Goal: Answer question/provide support

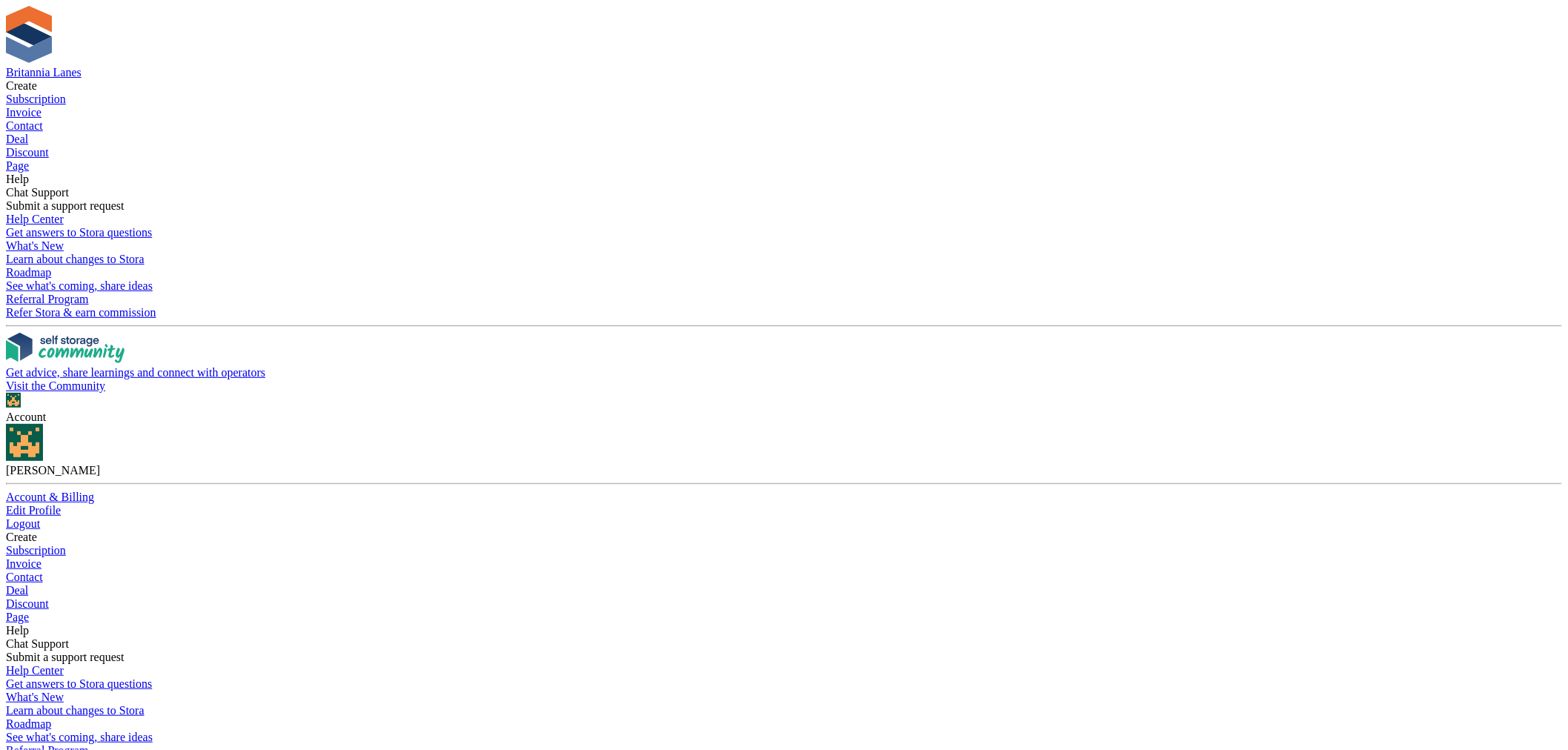
type input "*"
type input "***"
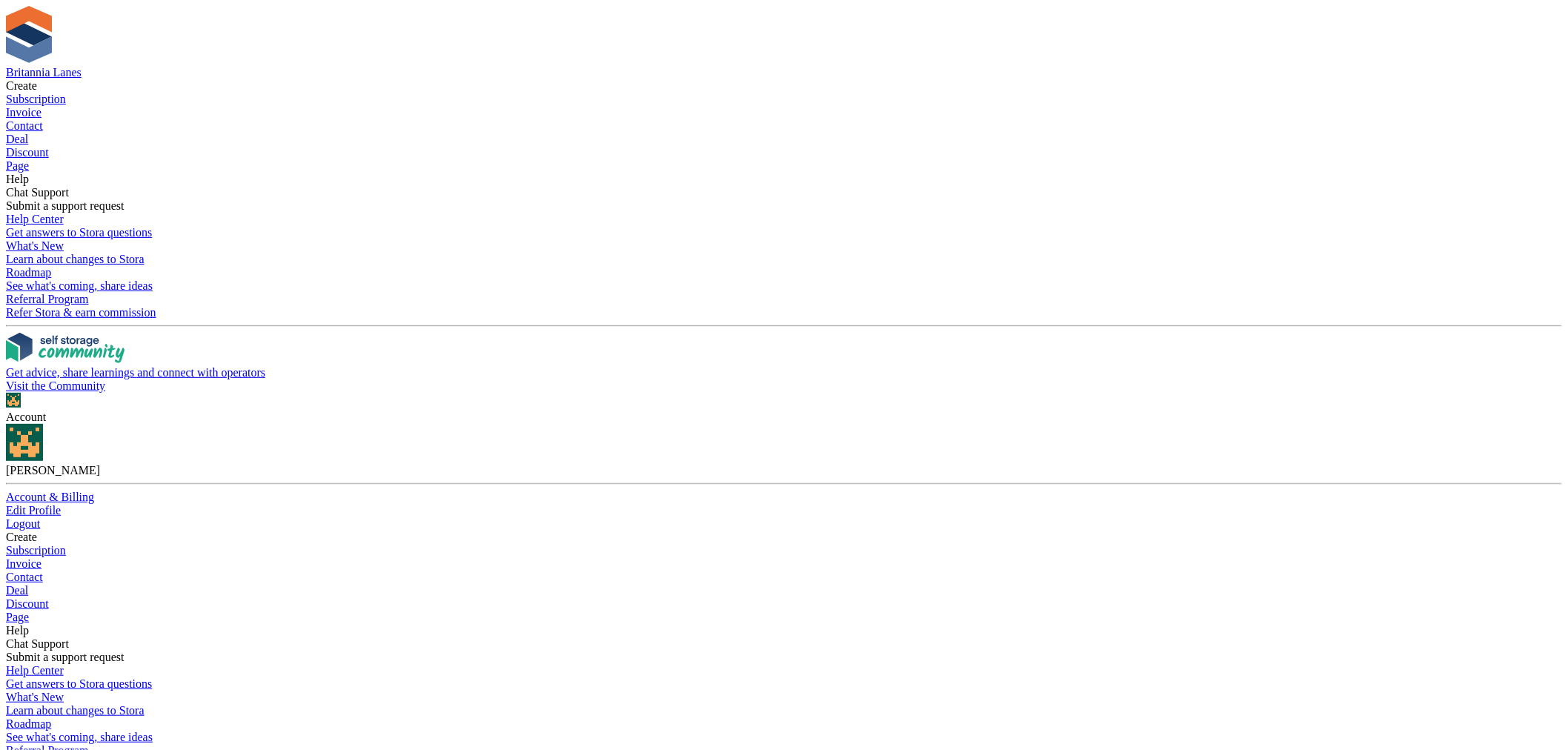
drag, startPoint x: 1357, startPoint y: 122, endPoint x: 1317, endPoint y: 123, distance: 40.0
type input "****"
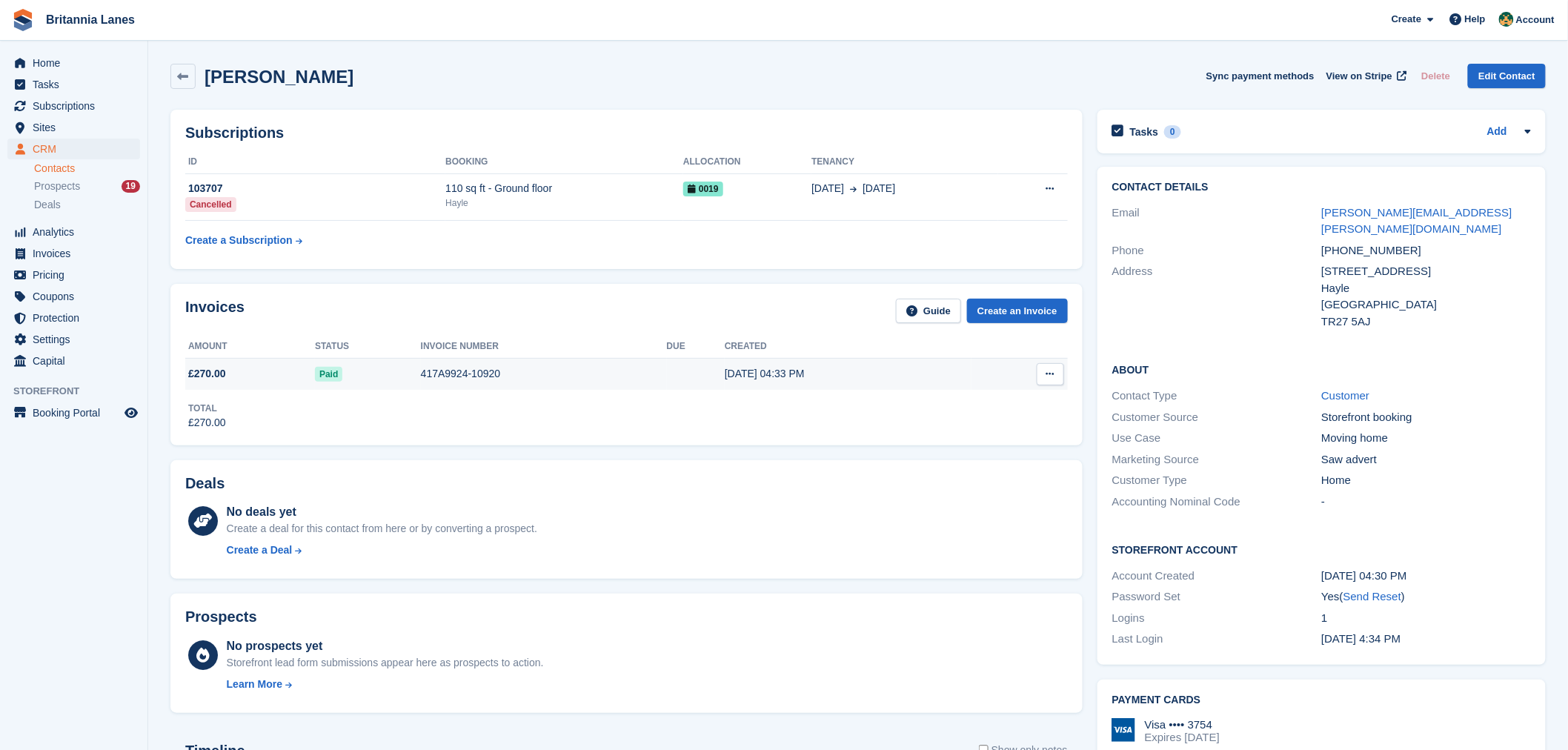
click at [677, 381] on td at bounding box center [696, 374] width 58 height 31
click at [1053, 371] on icon at bounding box center [1050, 374] width 8 height 9
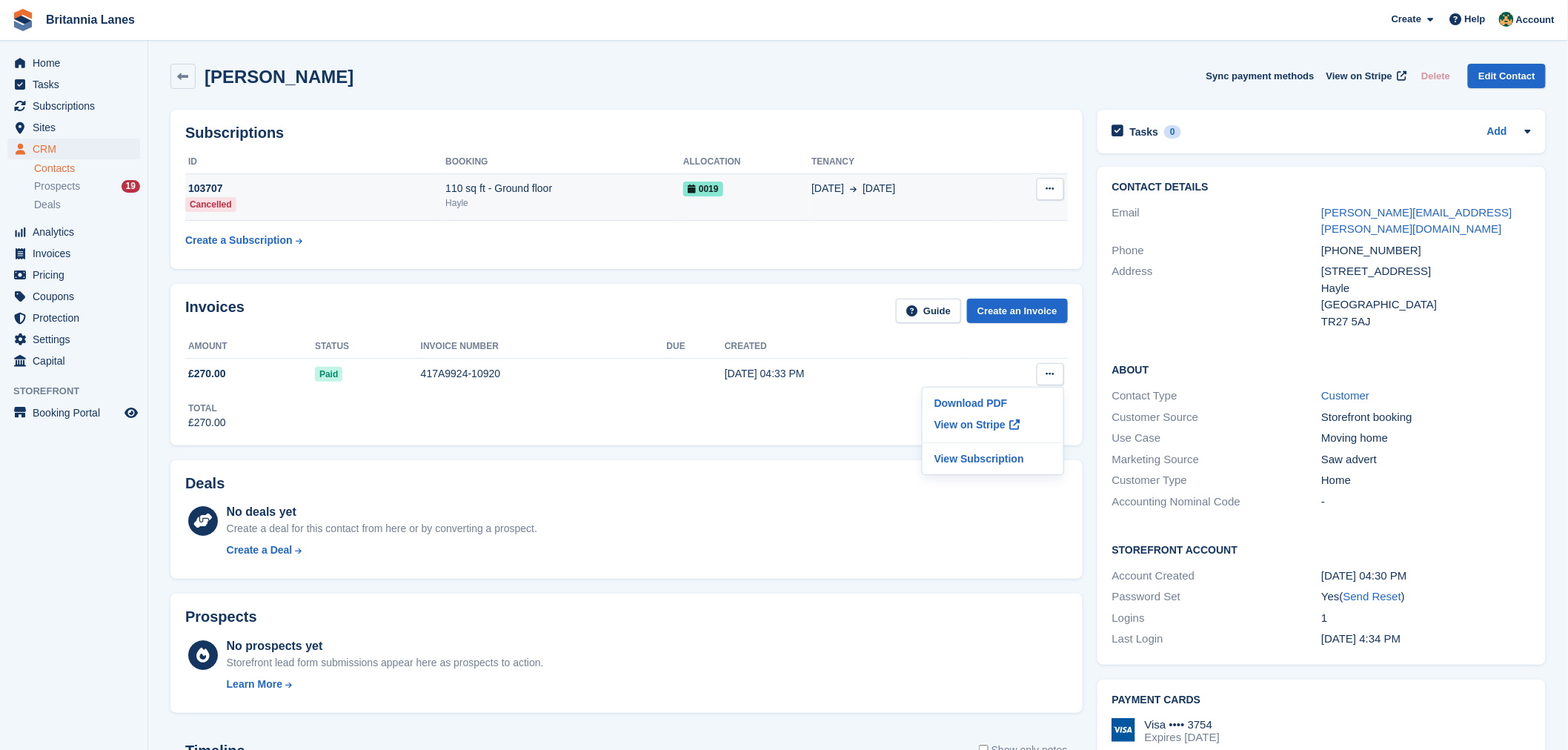
click at [518, 205] on div "Hayle" at bounding box center [564, 203] width 238 height 13
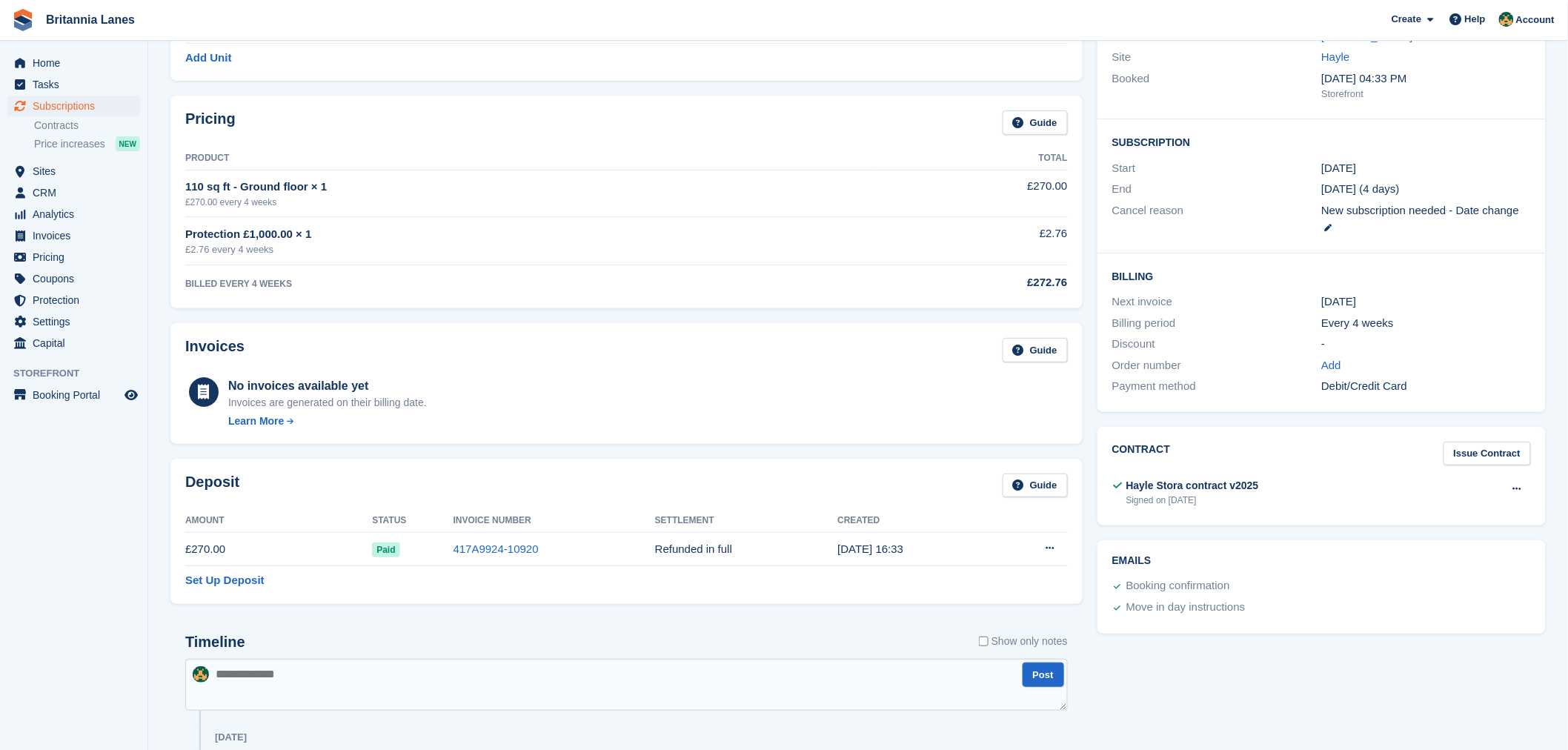
scroll to position [191, 0]
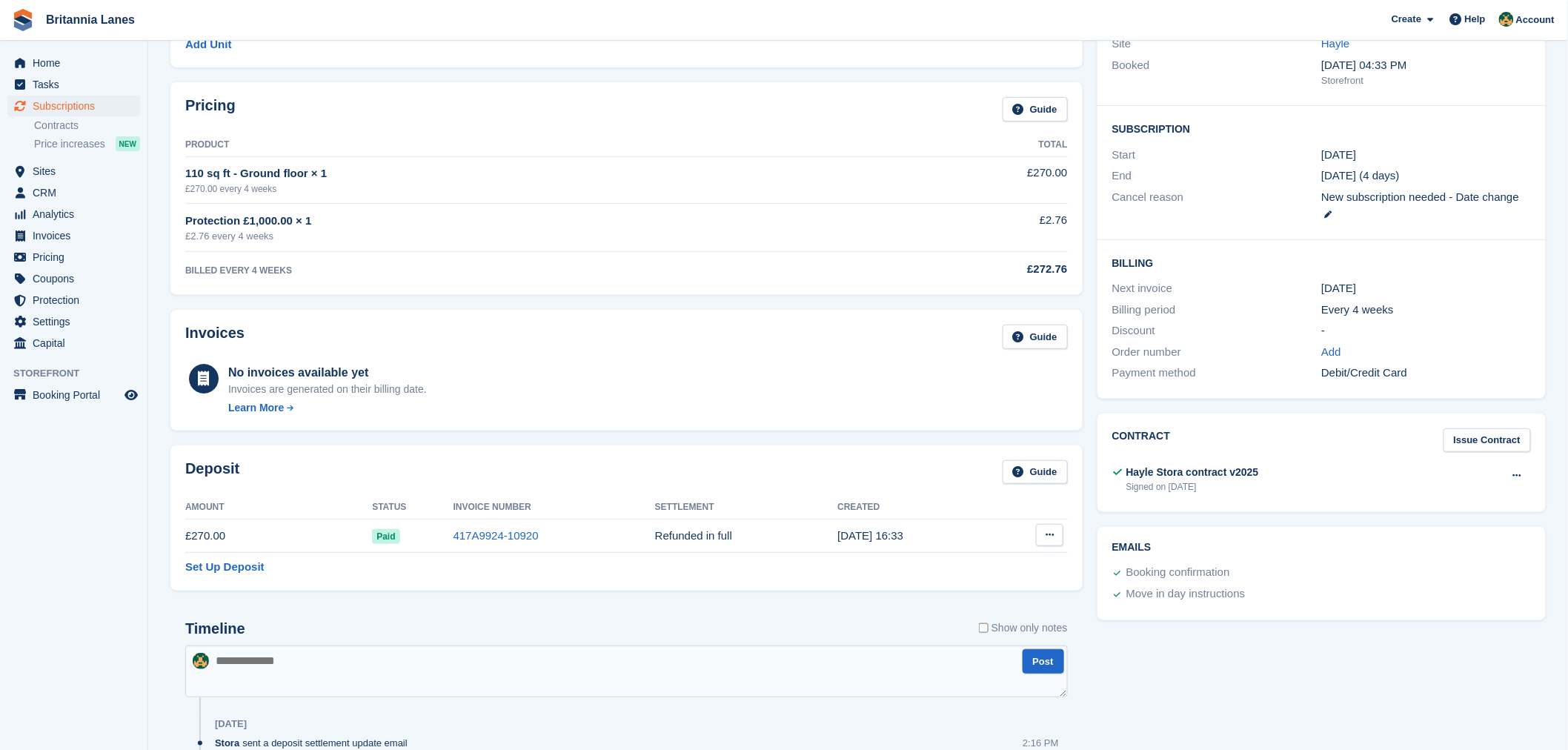
click at [1043, 536] on button at bounding box center [1050, 535] width 27 height 22
click at [671, 447] on div "Deposit Guide Amount Status Invoice Number Settlement Created £270.00 Paid 417A…" at bounding box center [626, 518] width 912 height 145
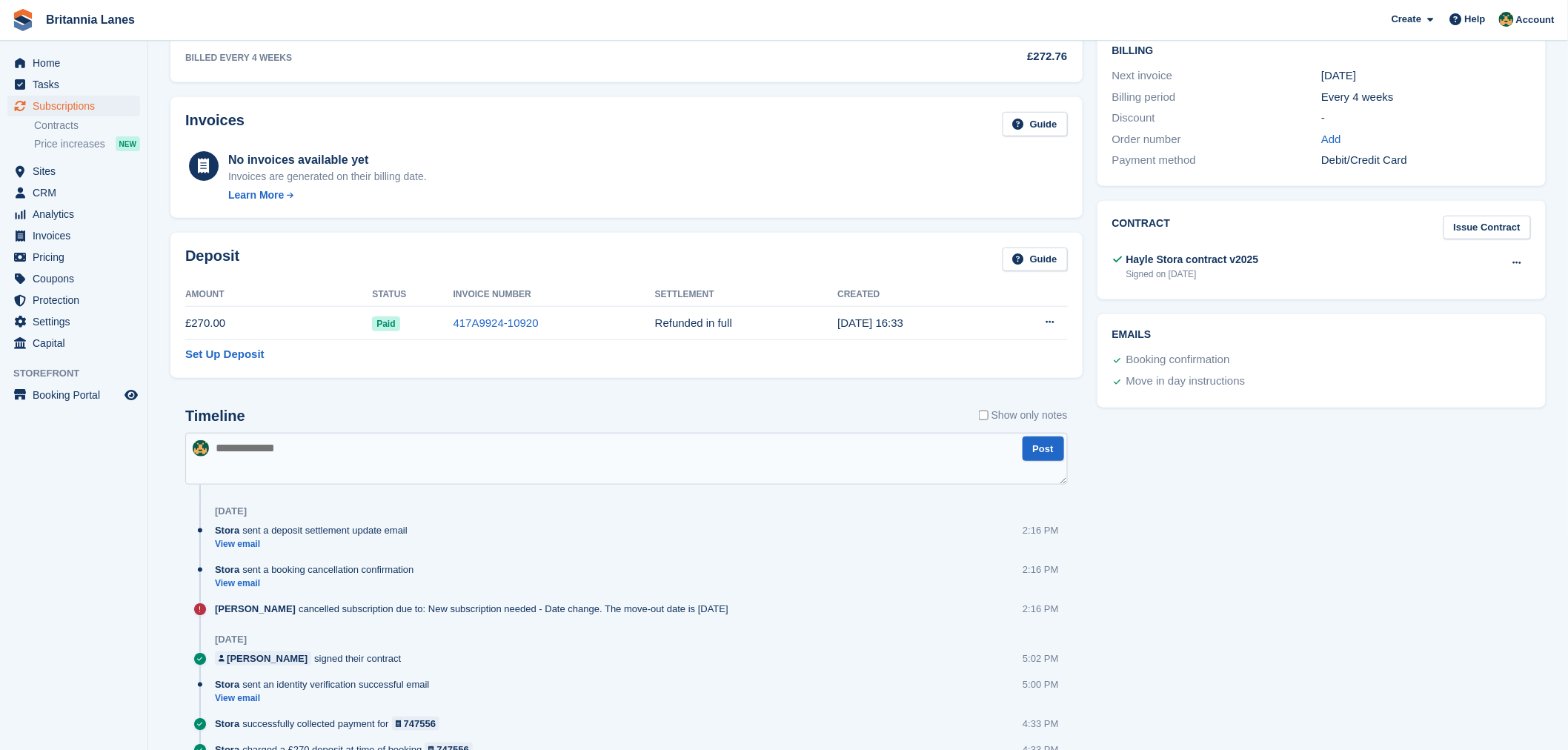
scroll to position [423, 0]
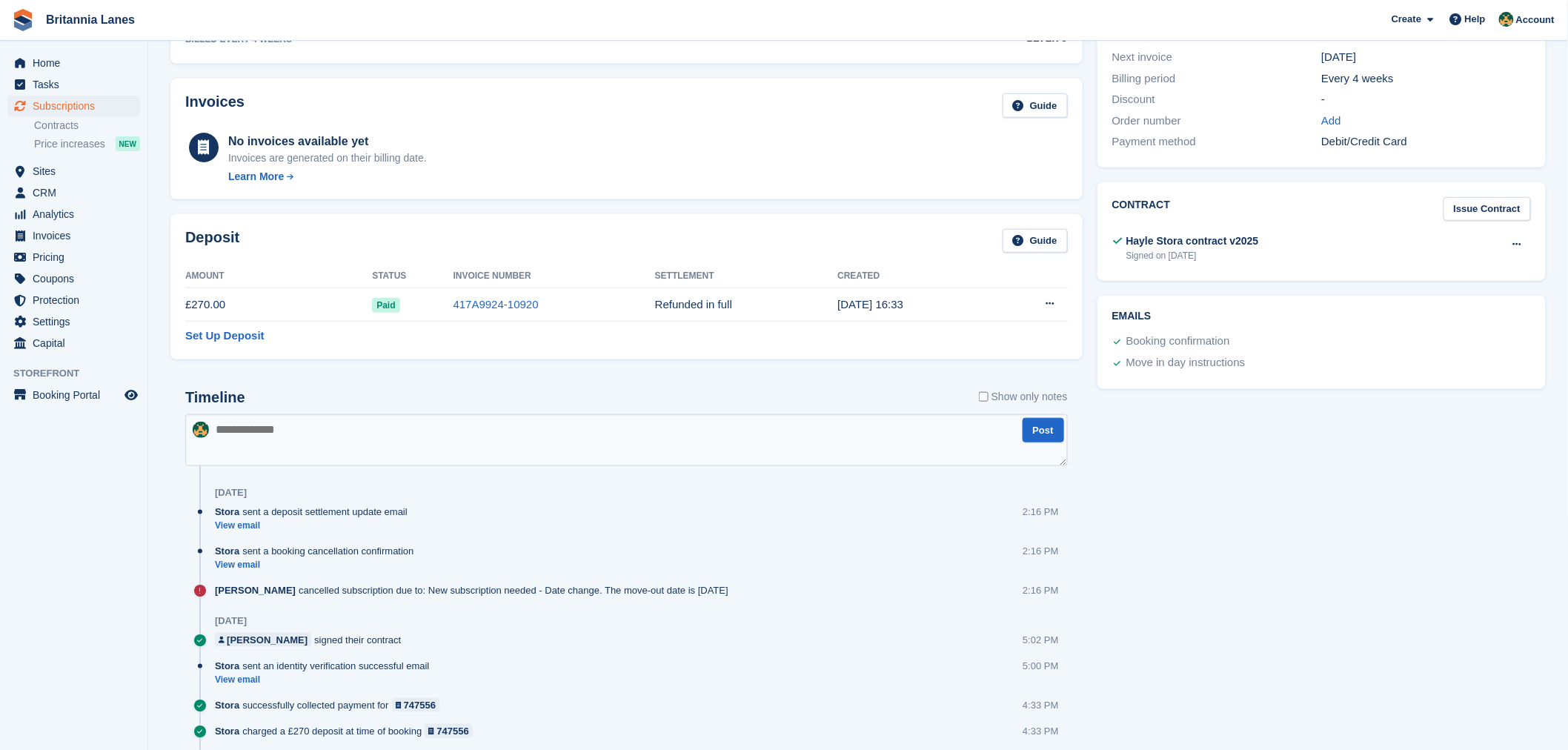
click at [337, 433] on textarea at bounding box center [627, 440] width 883 height 52
type textarea "**********"
click at [1055, 434] on button "Post" at bounding box center [1043, 430] width 42 height 24
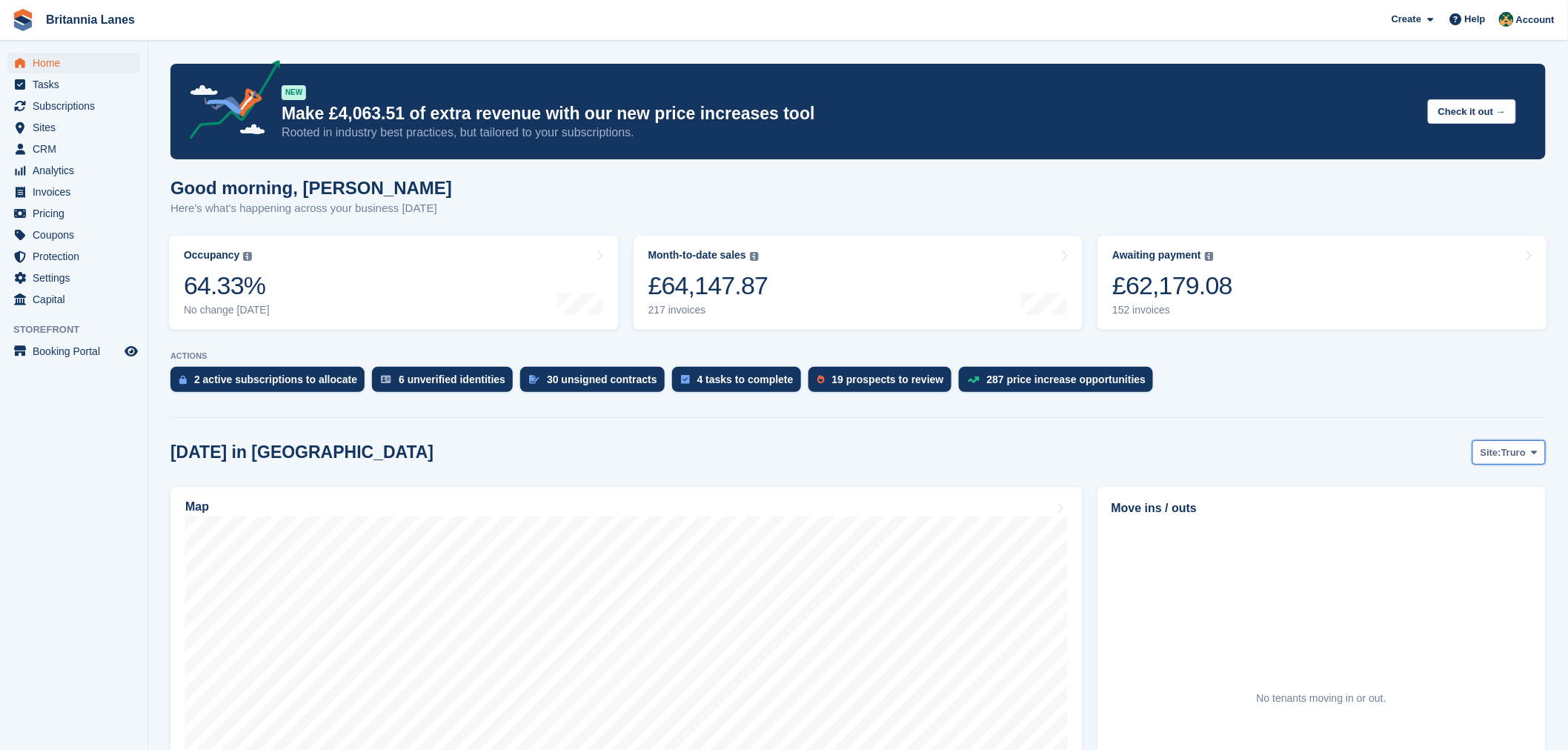
click at [1516, 445] on button "Site: Truro" at bounding box center [1508, 452] width 73 height 24
click at [1471, 570] on link "Hayle" at bounding box center [1473, 568] width 134 height 27
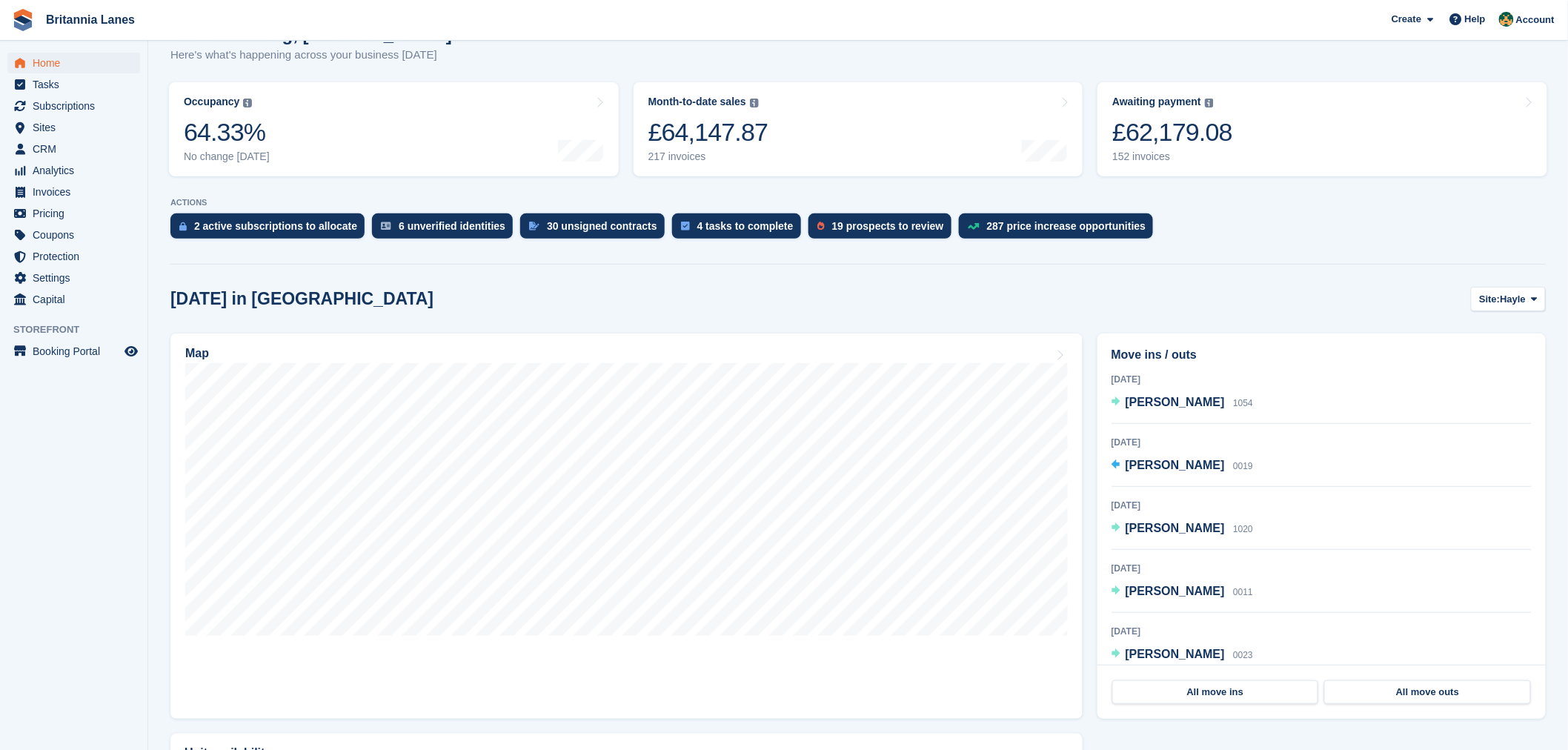
scroll to position [10, 0]
